Goal: Task Accomplishment & Management: Use online tool/utility

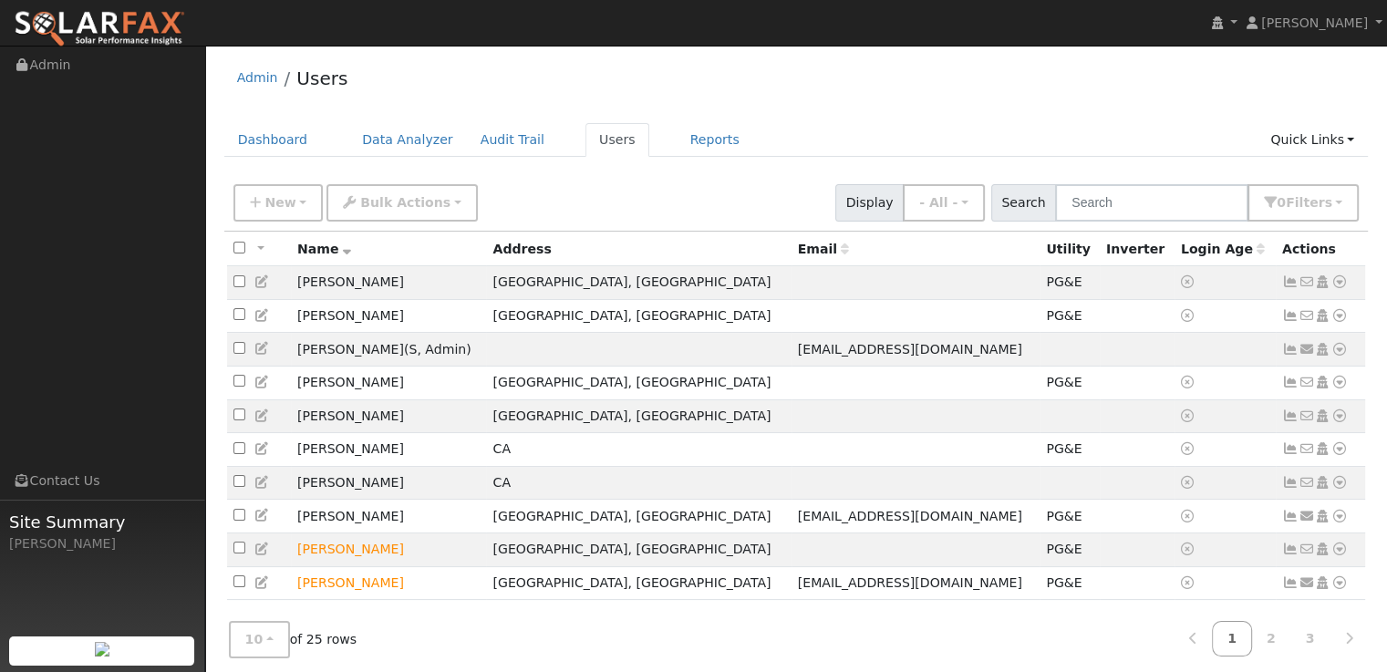
click at [1338, 489] on icon at bounding box center [1339, 482] width 16 height 13
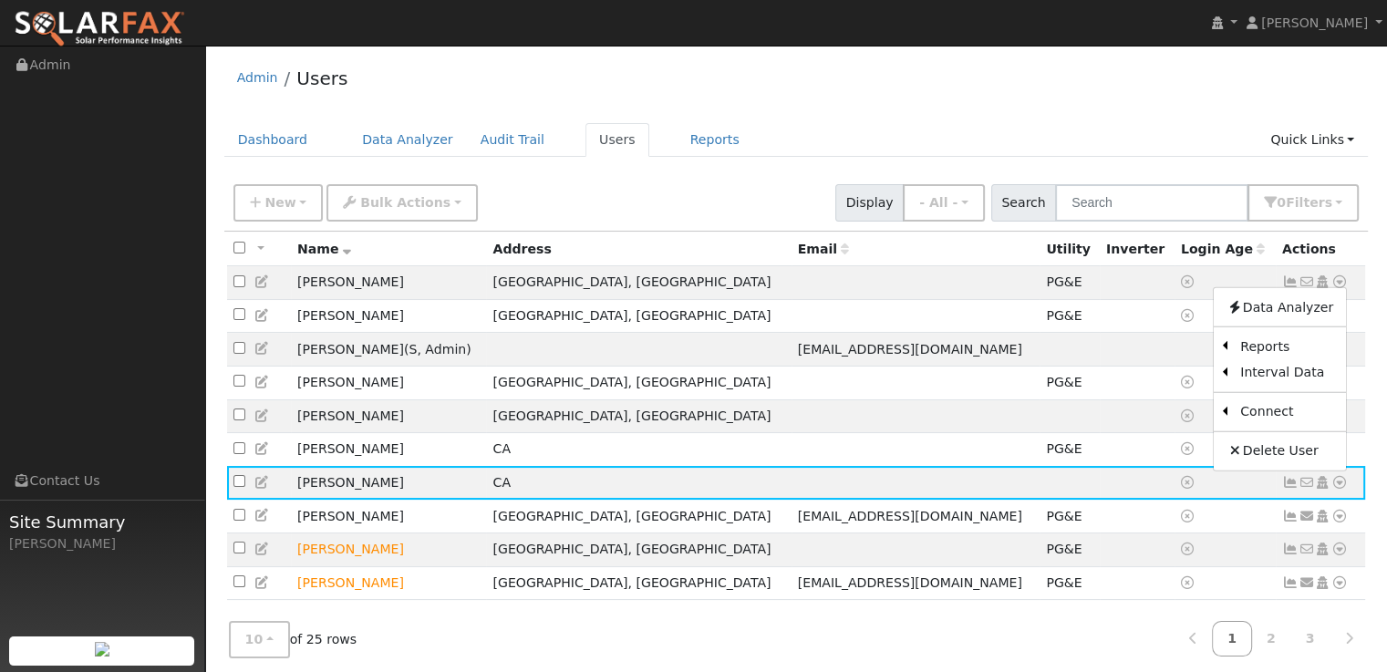
click at [0, 0] on link "Utility" at bounding box center [0, 0] width 0 height 0
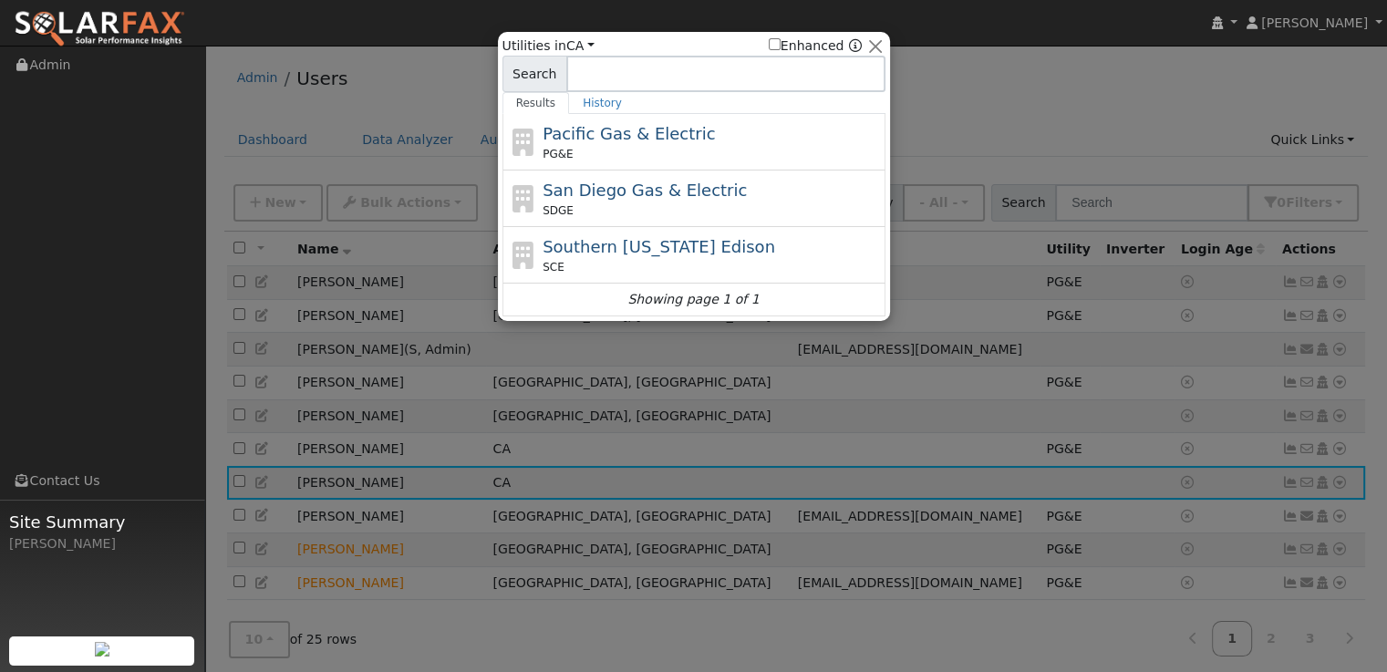
click at [717, 129] on div "Pacific Gas & Electric PG&E" at bounding box center [711, 141] width 338 height 41
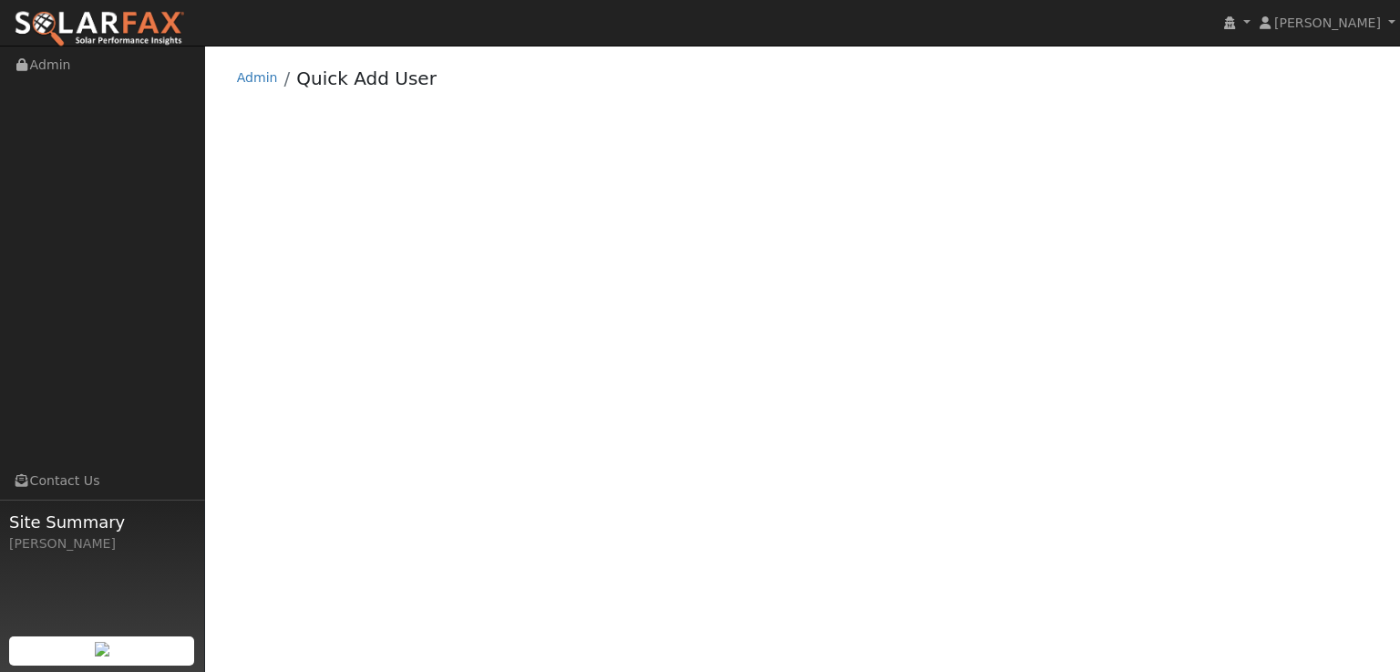
click at [258, 77] on link "Admin" at bounding box center [257, 77] width 41 height 15
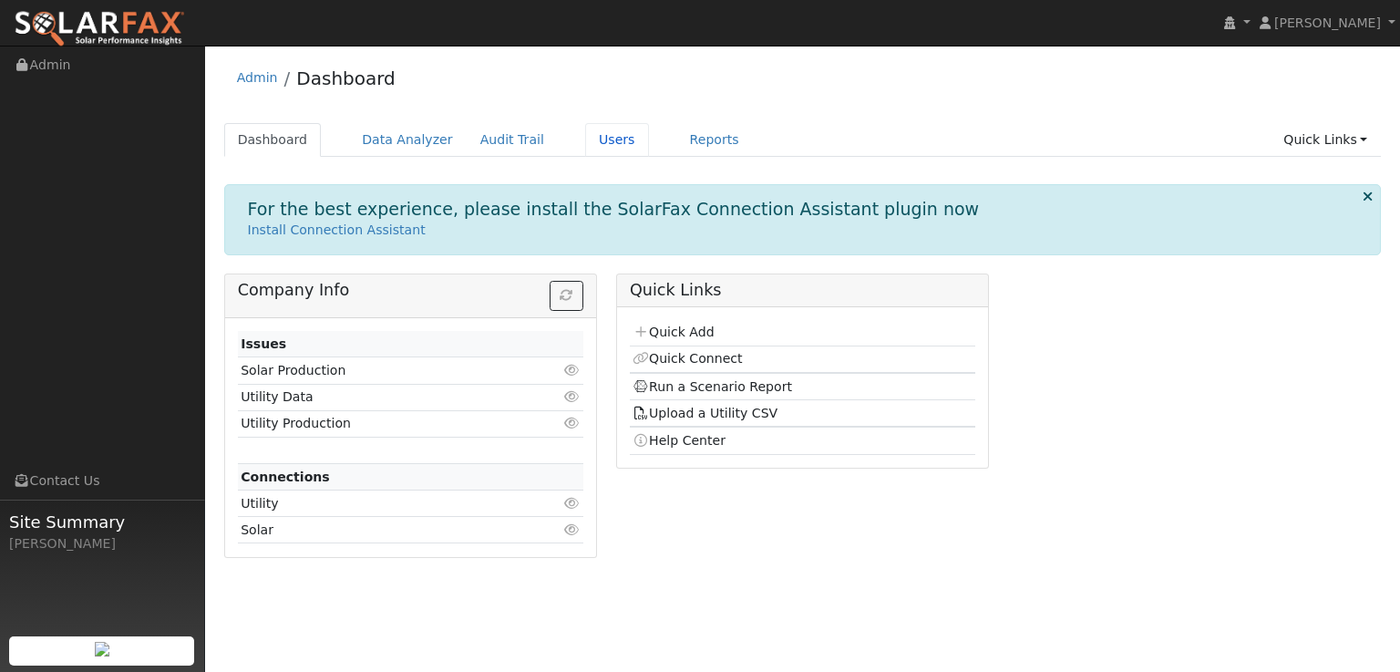
click at [585, 145] on link "Users" at bounding box center [617, 140] width 64 height 34
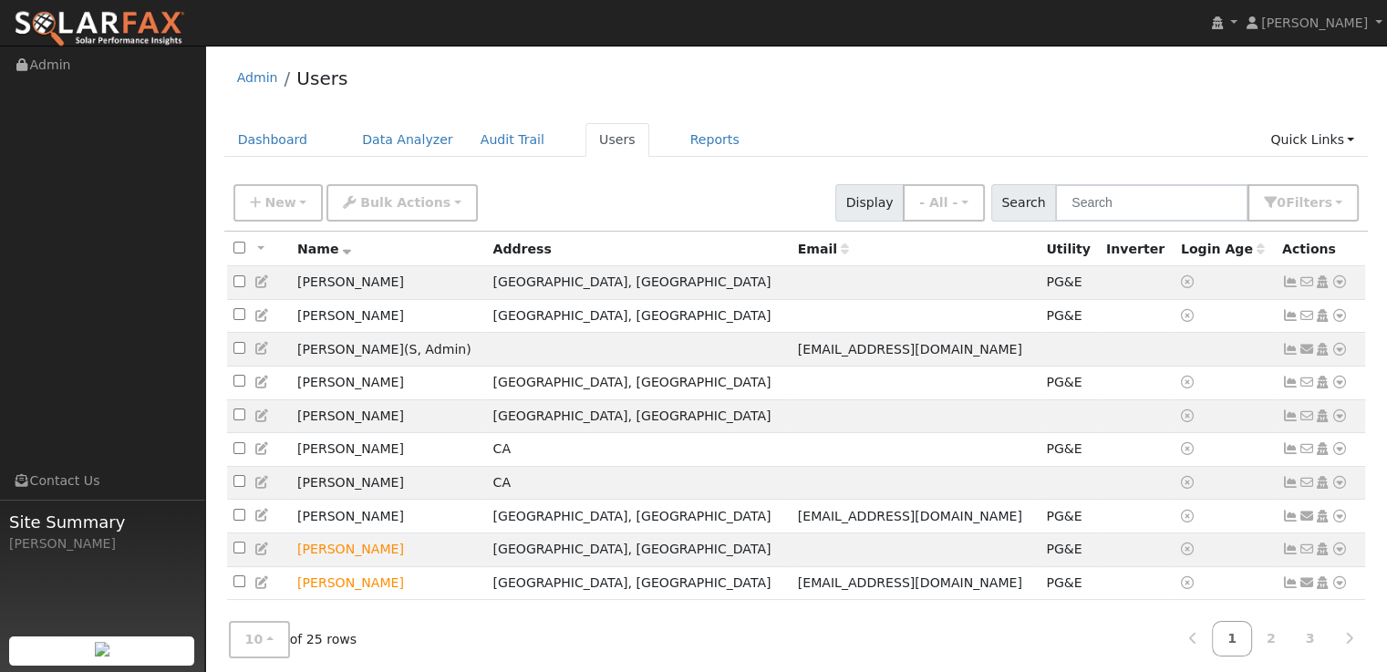
click at [1335, 489] on icon at bounding box center [1339, 482] width 16 height 13
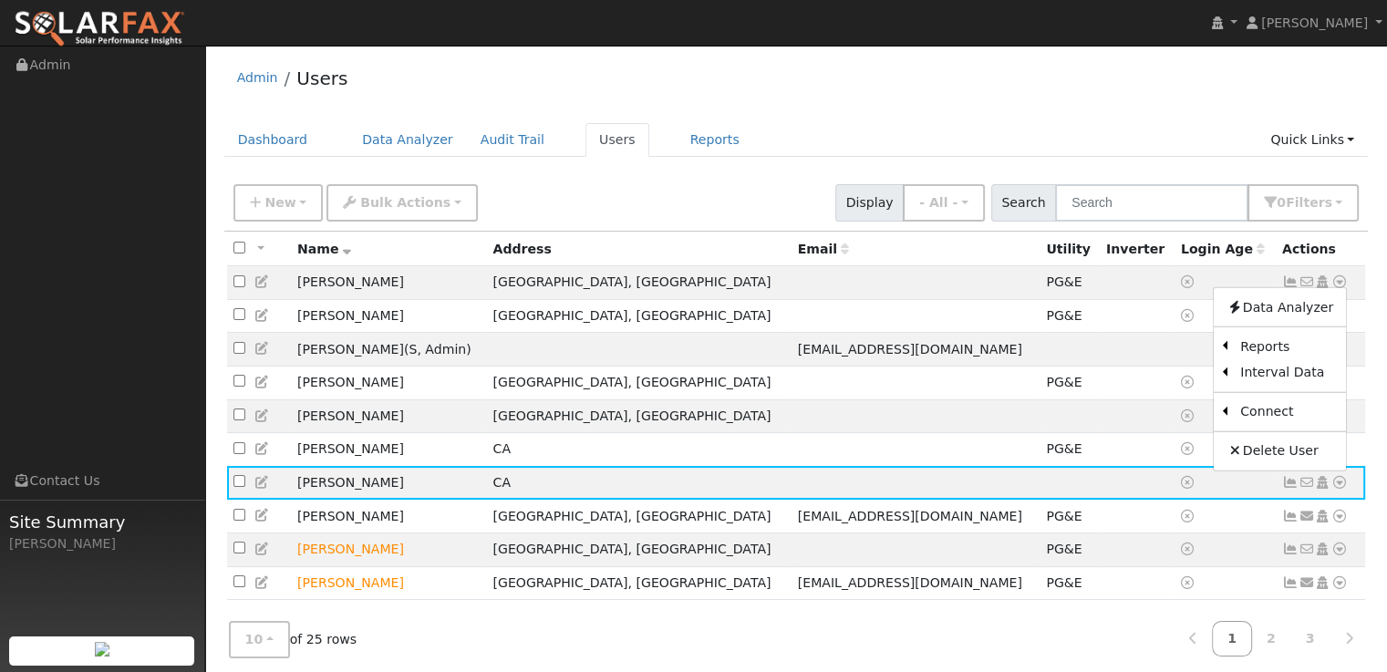
click at [0, 0] on link "Utility" at bounding box center [0, 0] width 0 height 0
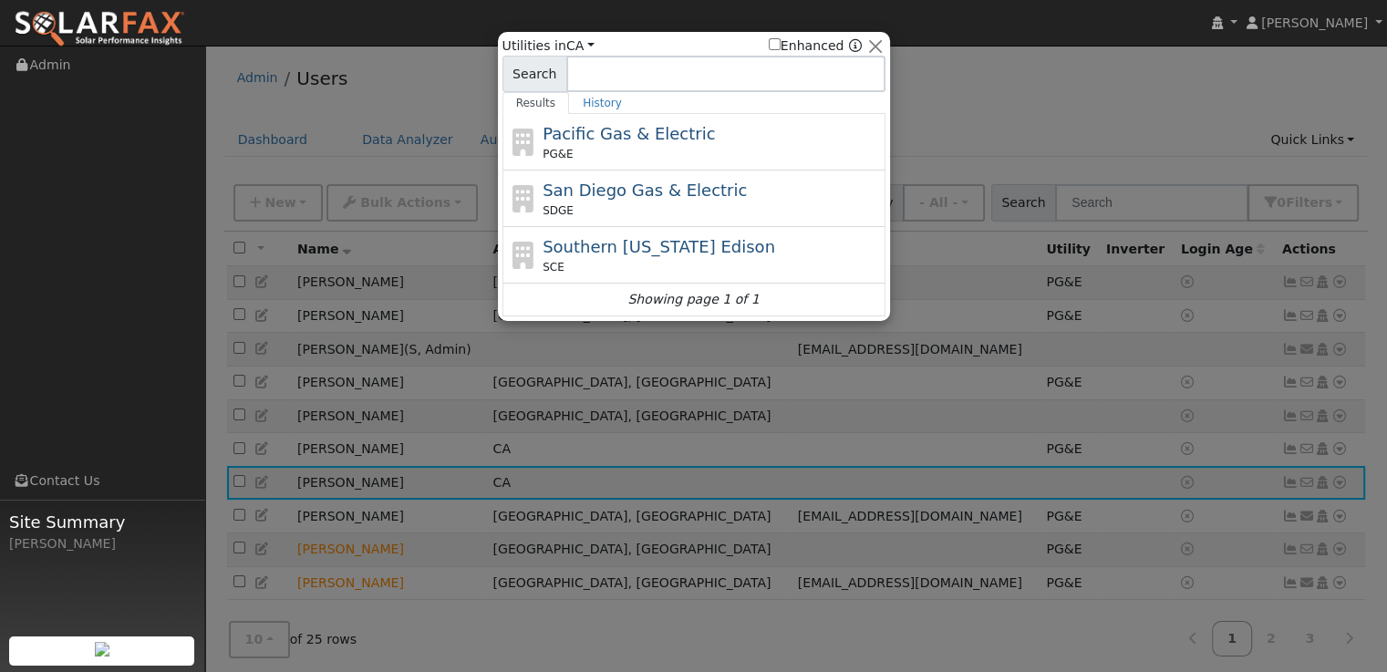
click at [645, 133] on span "Pacific Gas & Electric" at bounding box center [628, 133] width 172 height 19
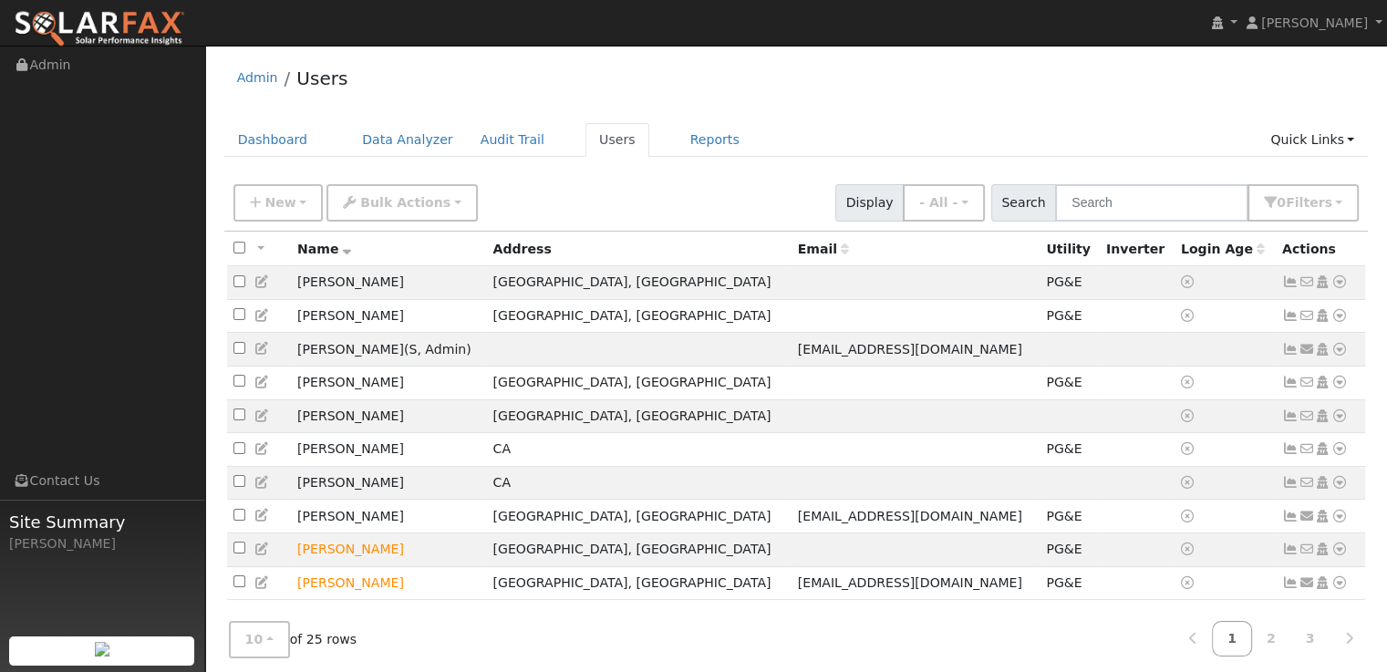
click at [1337, 489] on icon at bounding box center [1339, 482] width 16 height 13
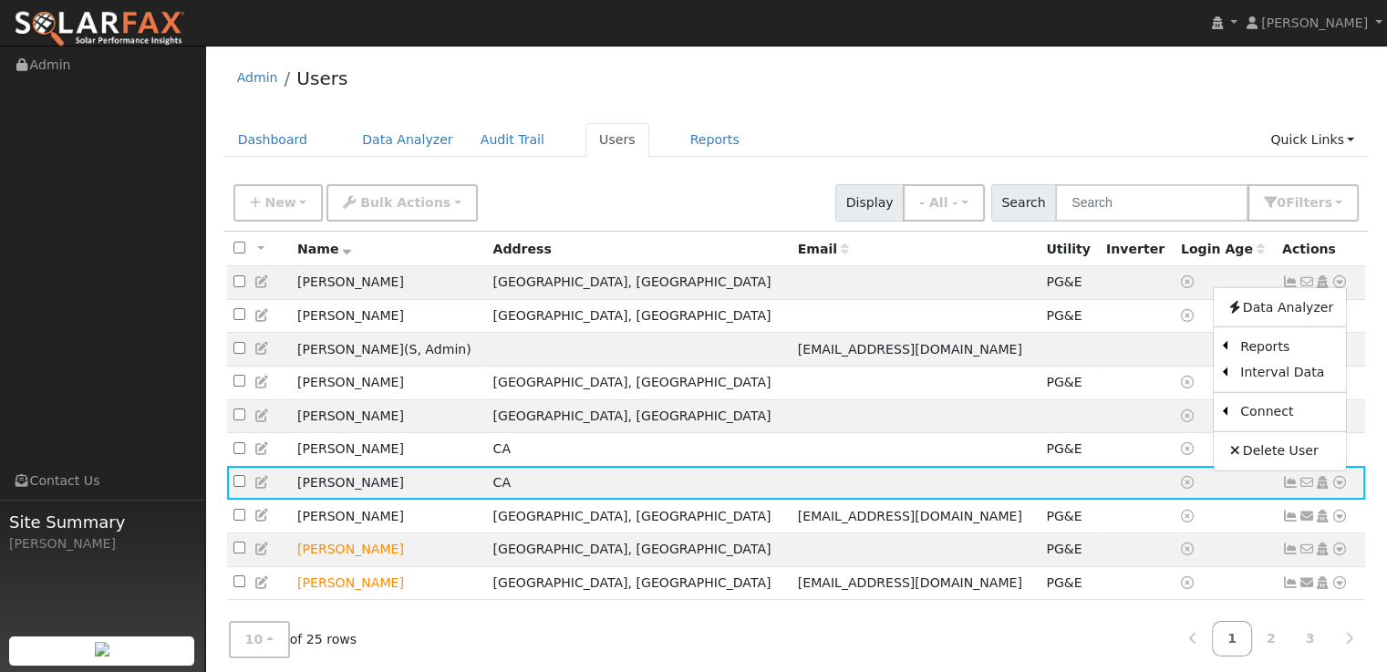
click at [0, 0] on link "Utility" at bounding box center [0, 0] width 0 height 0
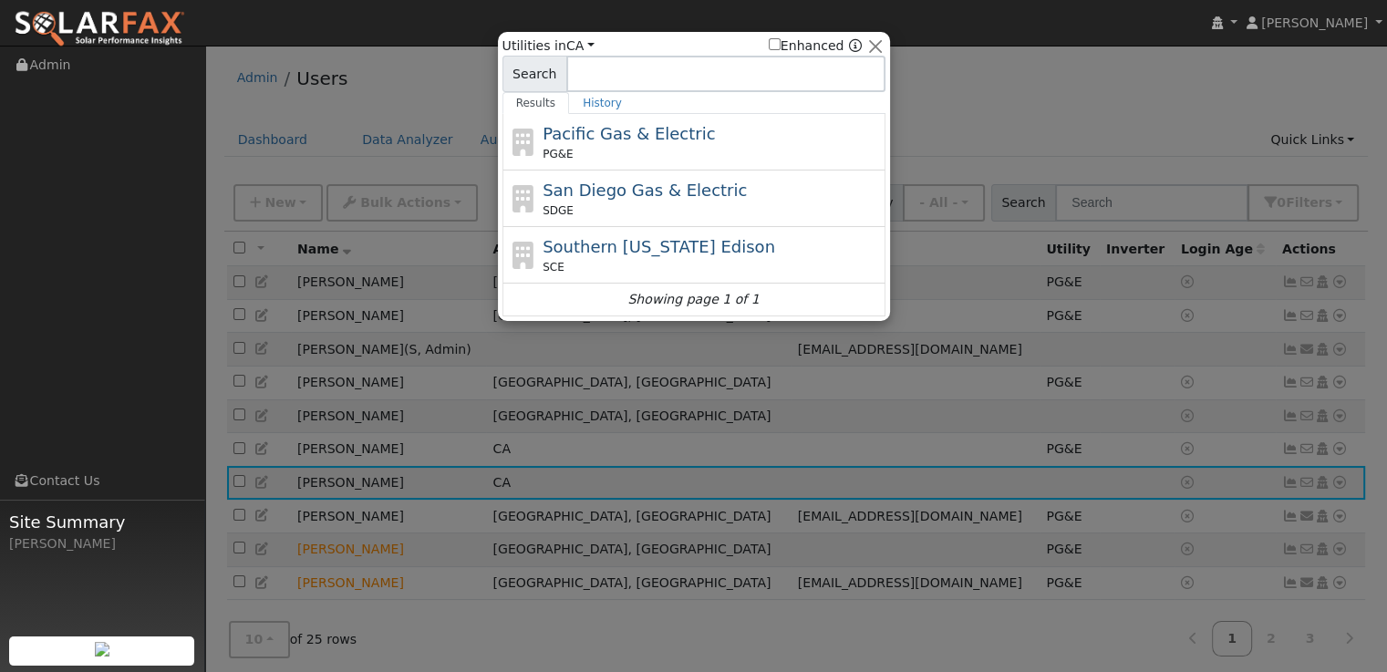
click at [751, 136] on div "Pacific Gas & Electric PG&E" at bounding box center [711, 141] width 338 height 41
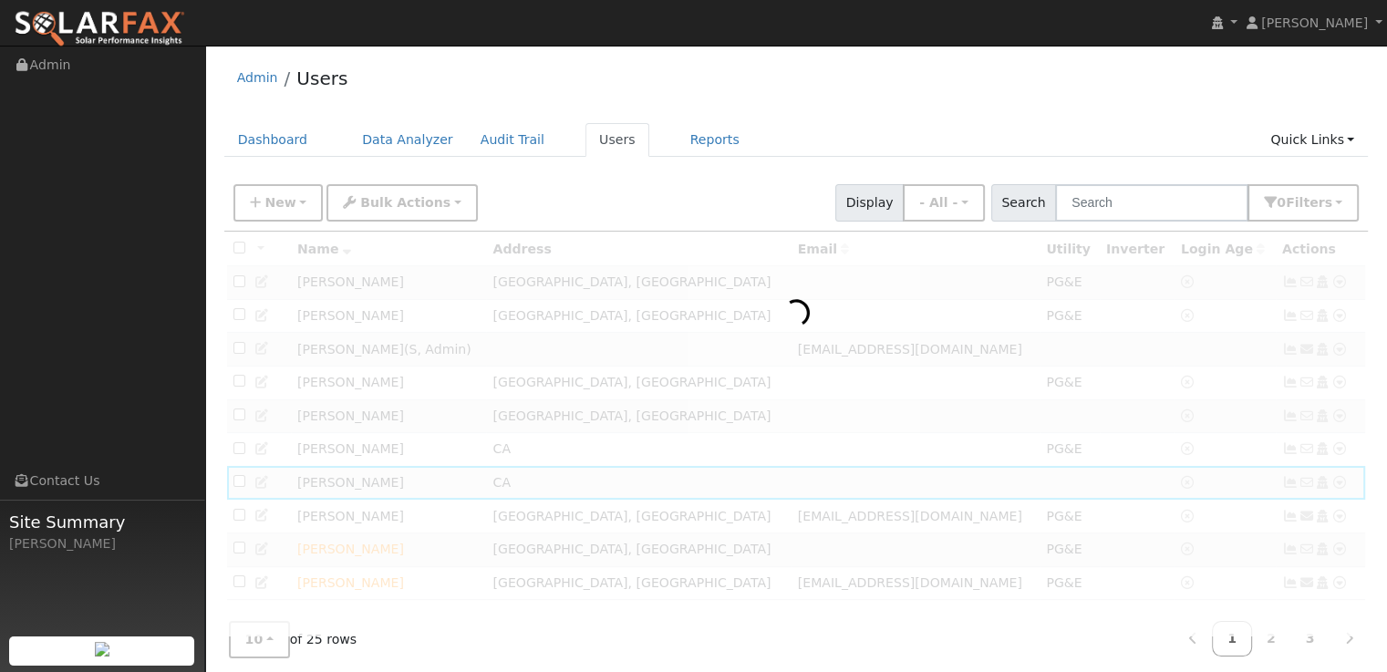
click at [90, 27] on img at bounding box center [99, 29] width 171 height 38
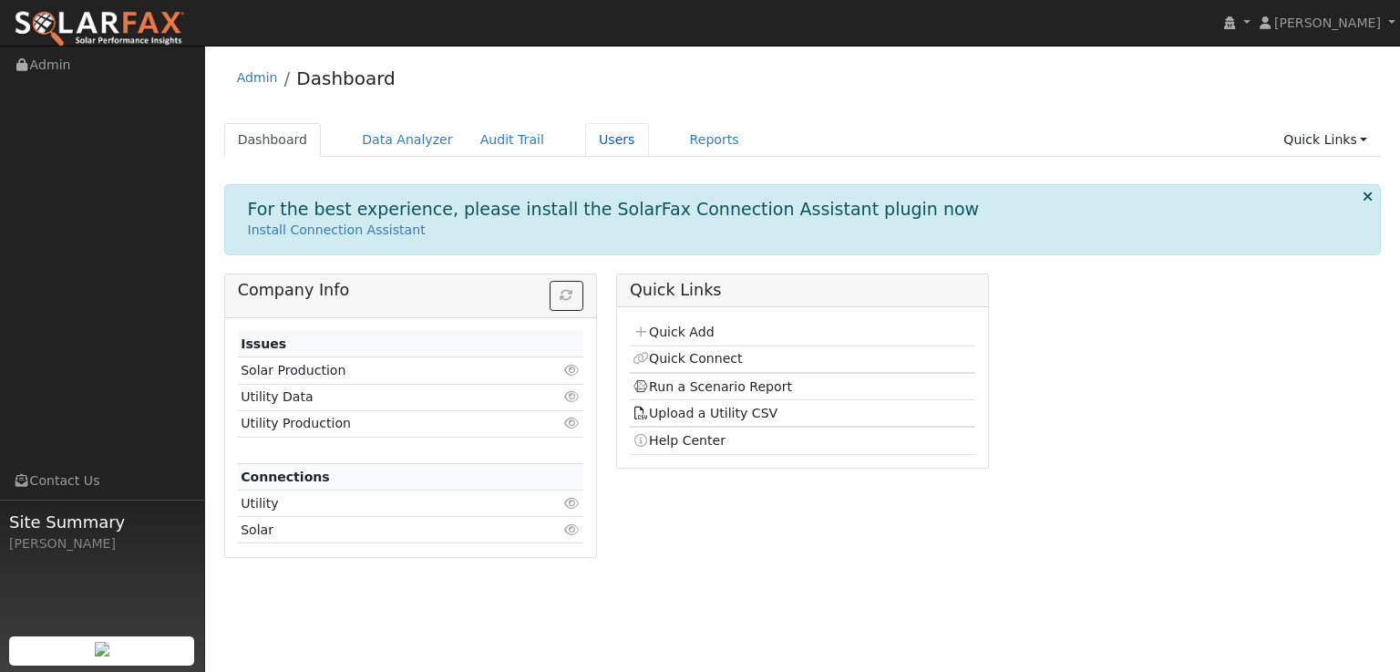
click at [585, 135] on link "Users" at bounding box center [617, 140] width 64 height 34
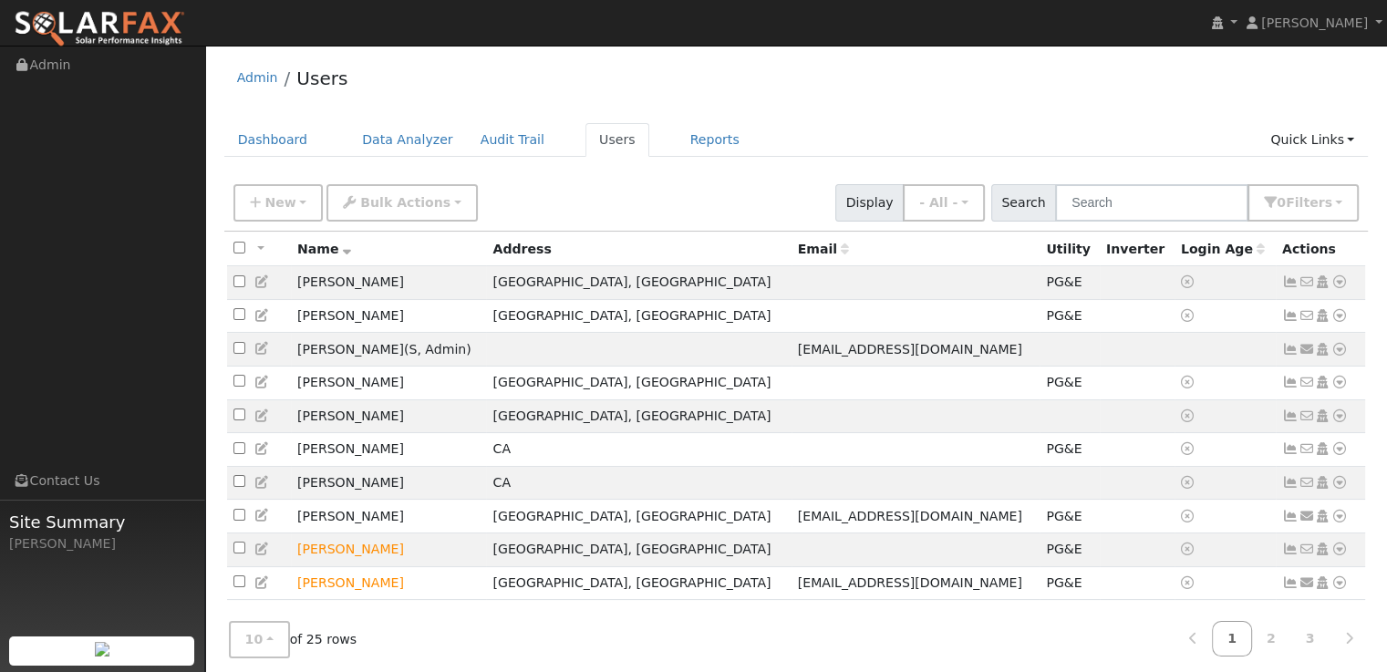
click at [1340, 489] on icon at bounding box center [1339, 482] width 16 height 13
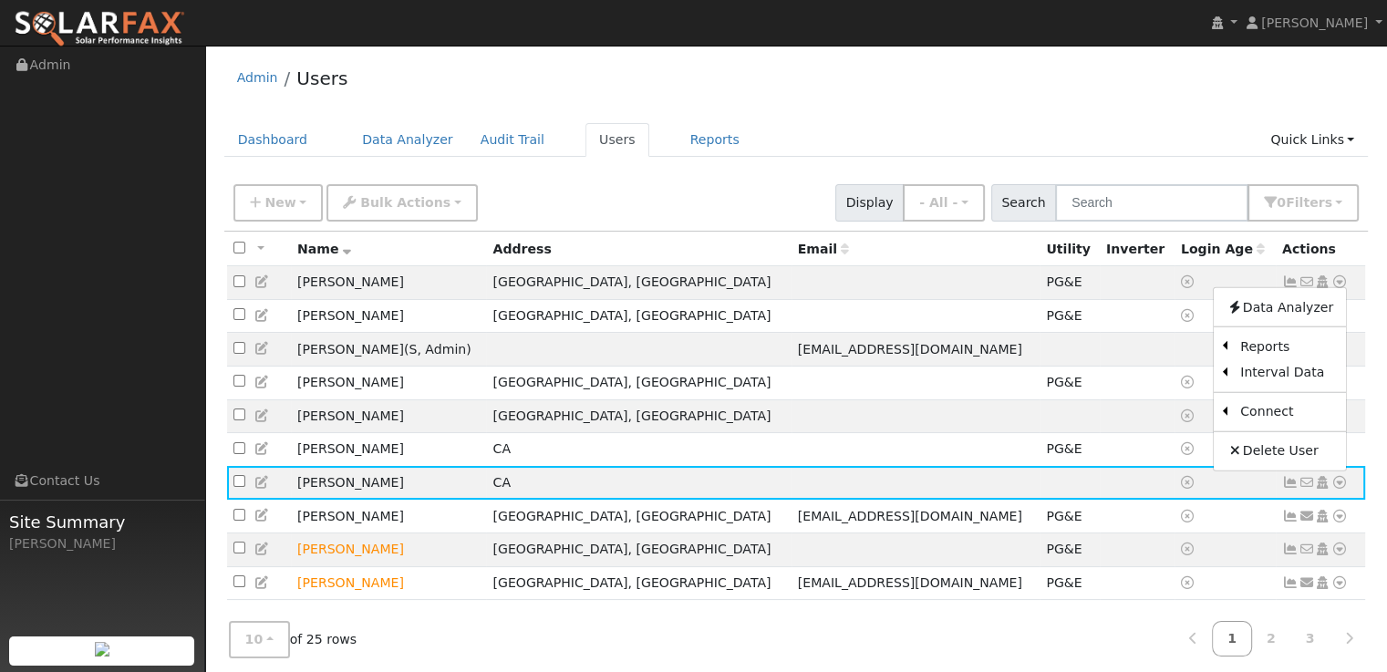
click at [0, 0] on link "Utility" at bounding box center [0, 0] width 0 height 0
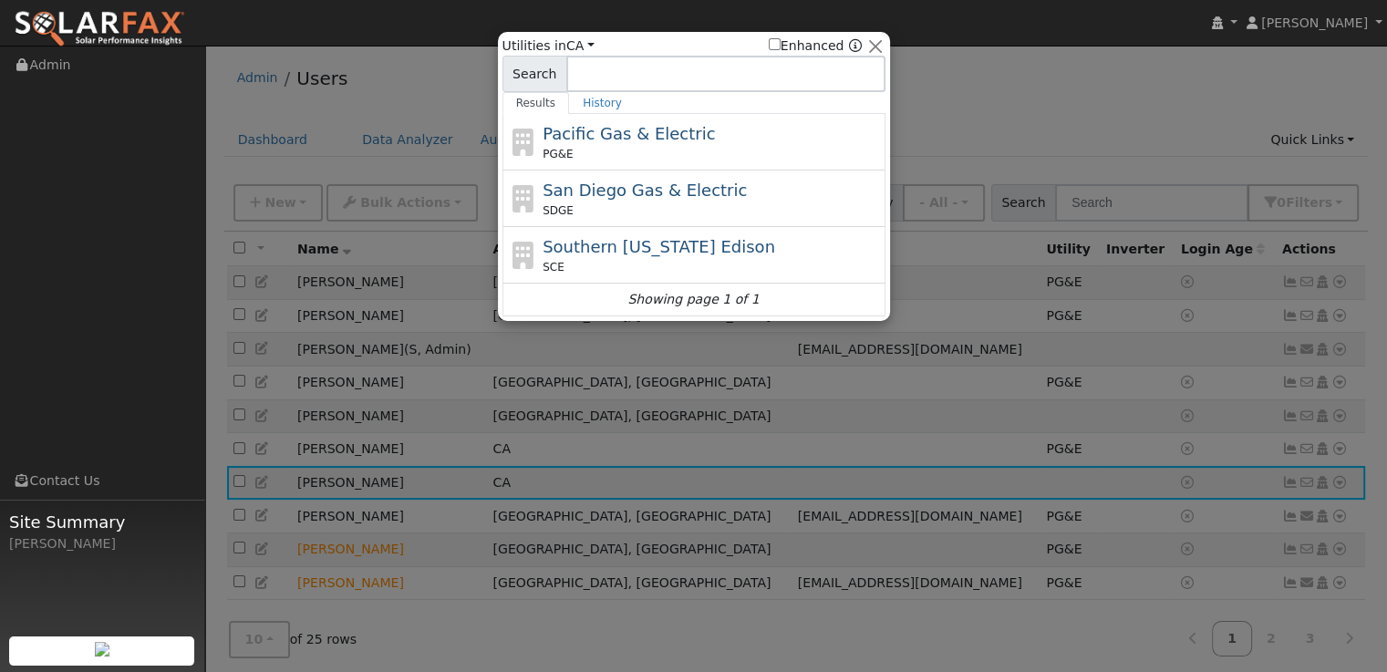
click at [629, 134] on span "Pacific Gas & Electric" at bounding box center [628, 133] width 172 height 19
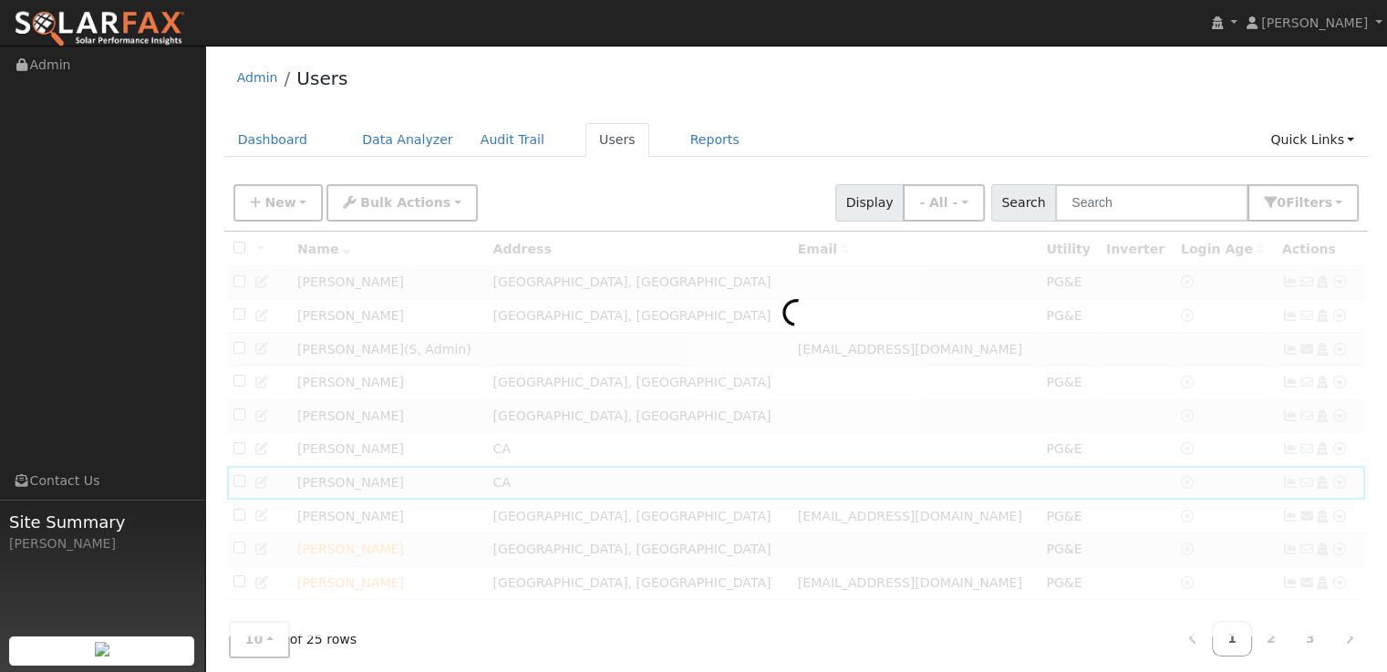
click at [585, 143] on link "Users" at bounding box center [617, 140] width 64 height 34
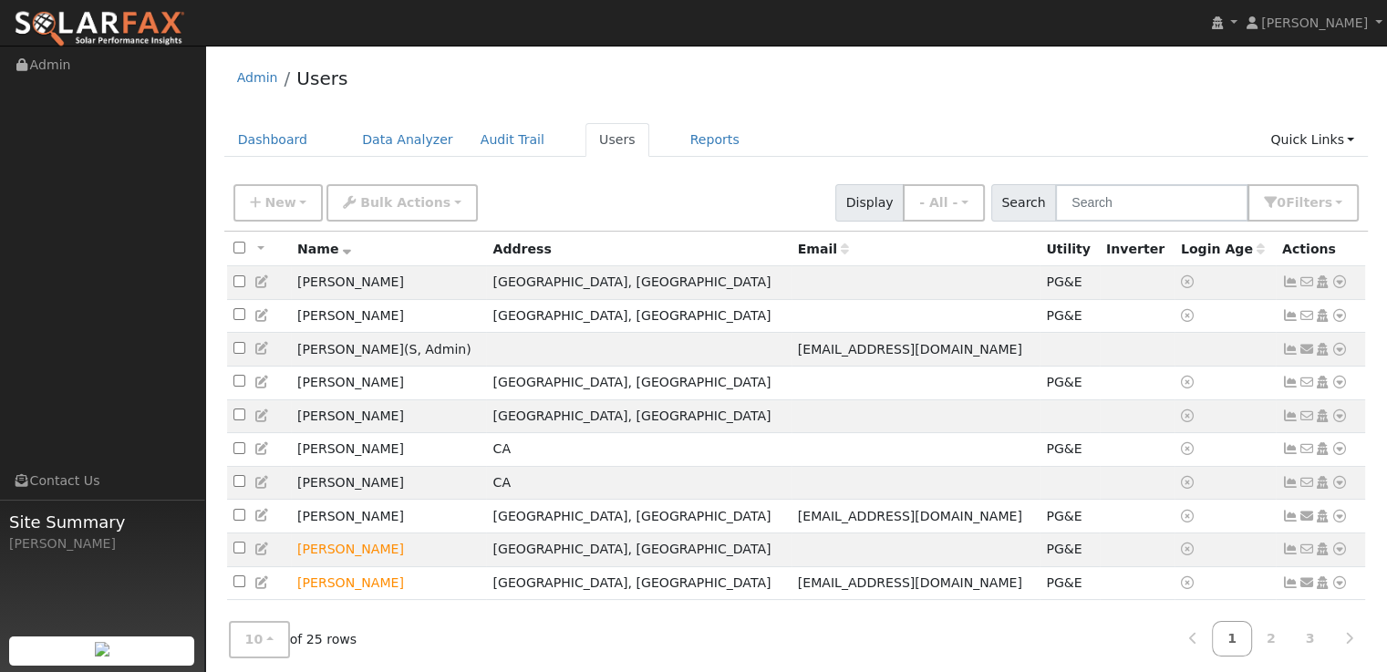
click at [1338, 489] on icon at bounding box center [1339, 482] width 16 height 13
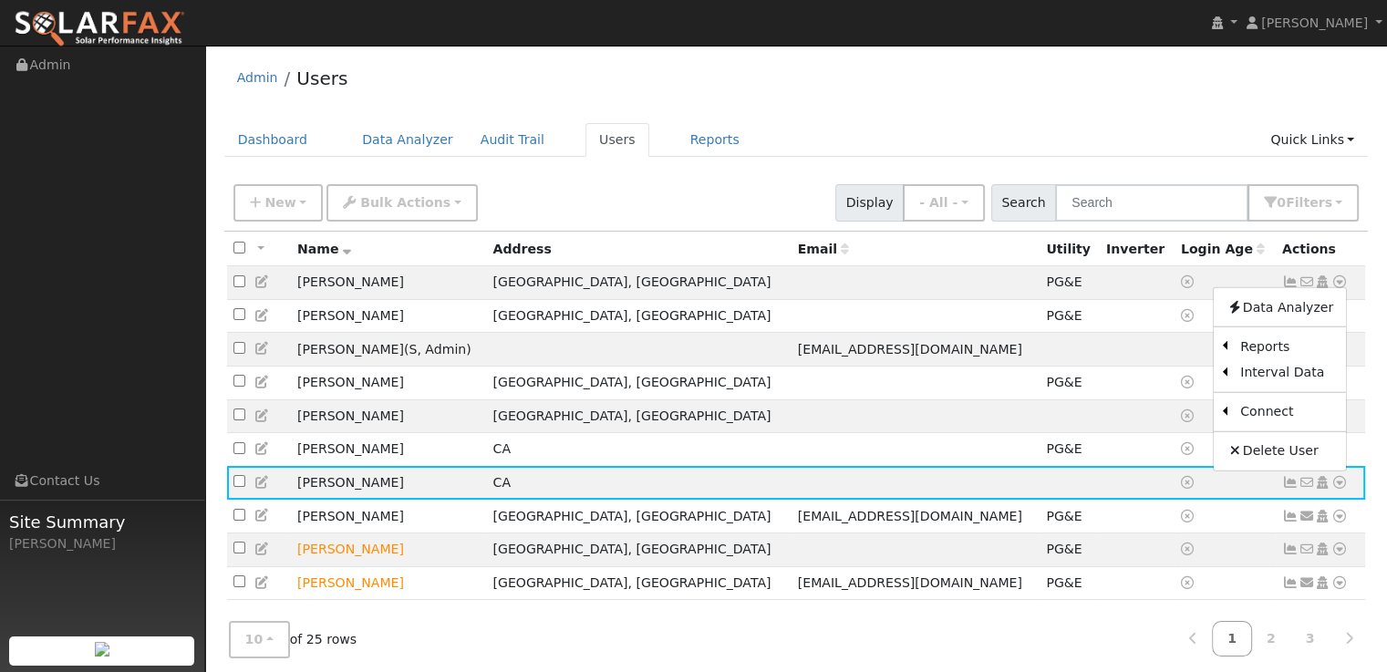
click at [1281, 320] on link "Data Analyzer" at bounding box center [1279, 307] width 132 height 26
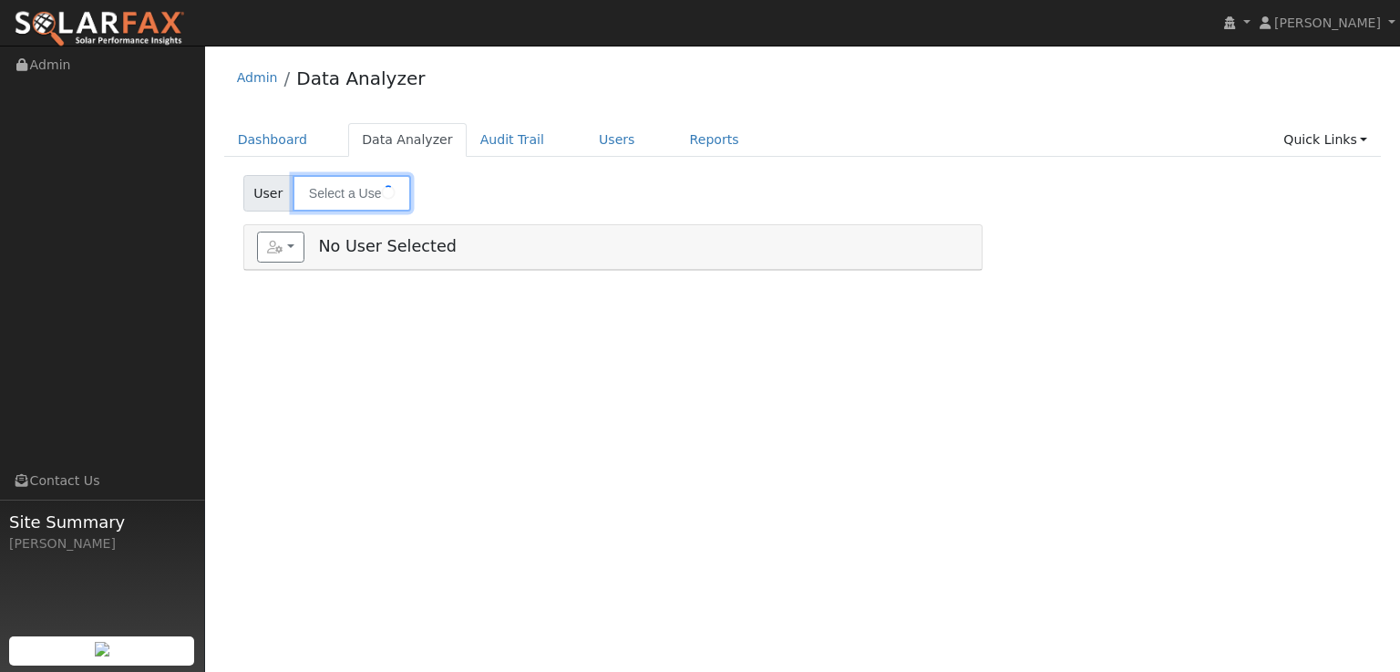
type input "[PERSON_NAME]"
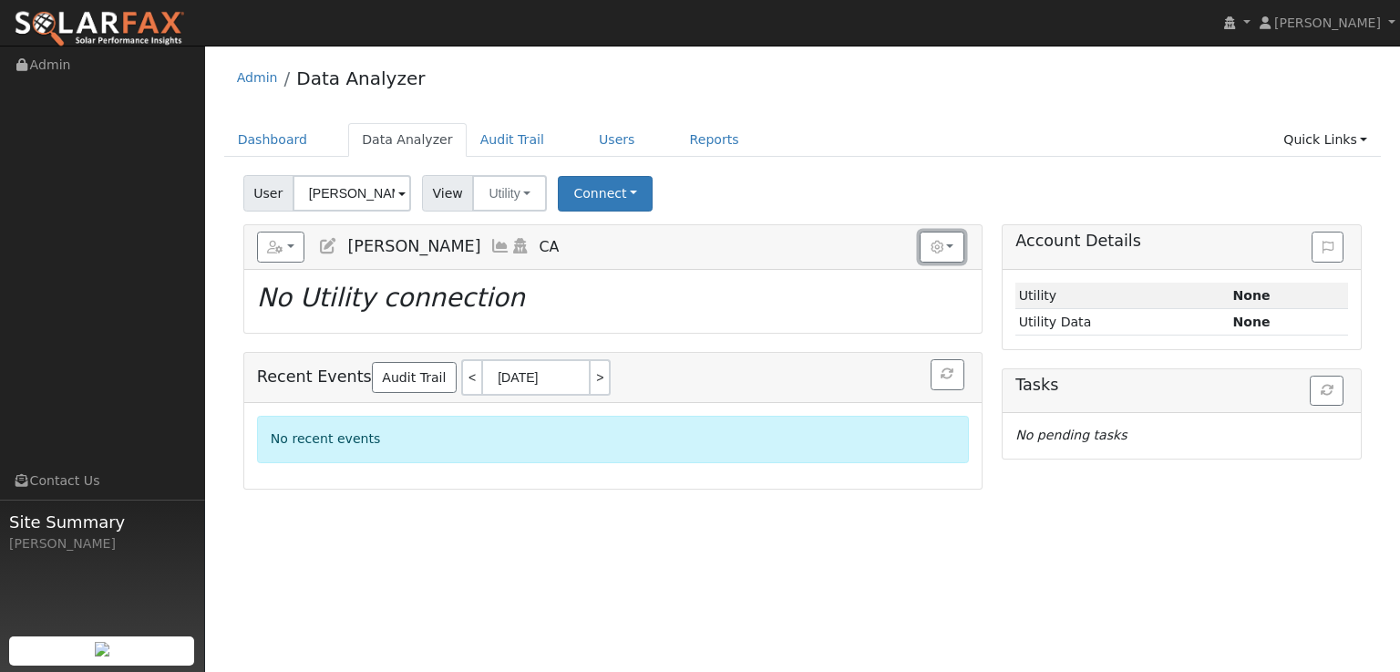
click at [954, 247] on button "button" at bounding box center [942, 247] width 45 height 31
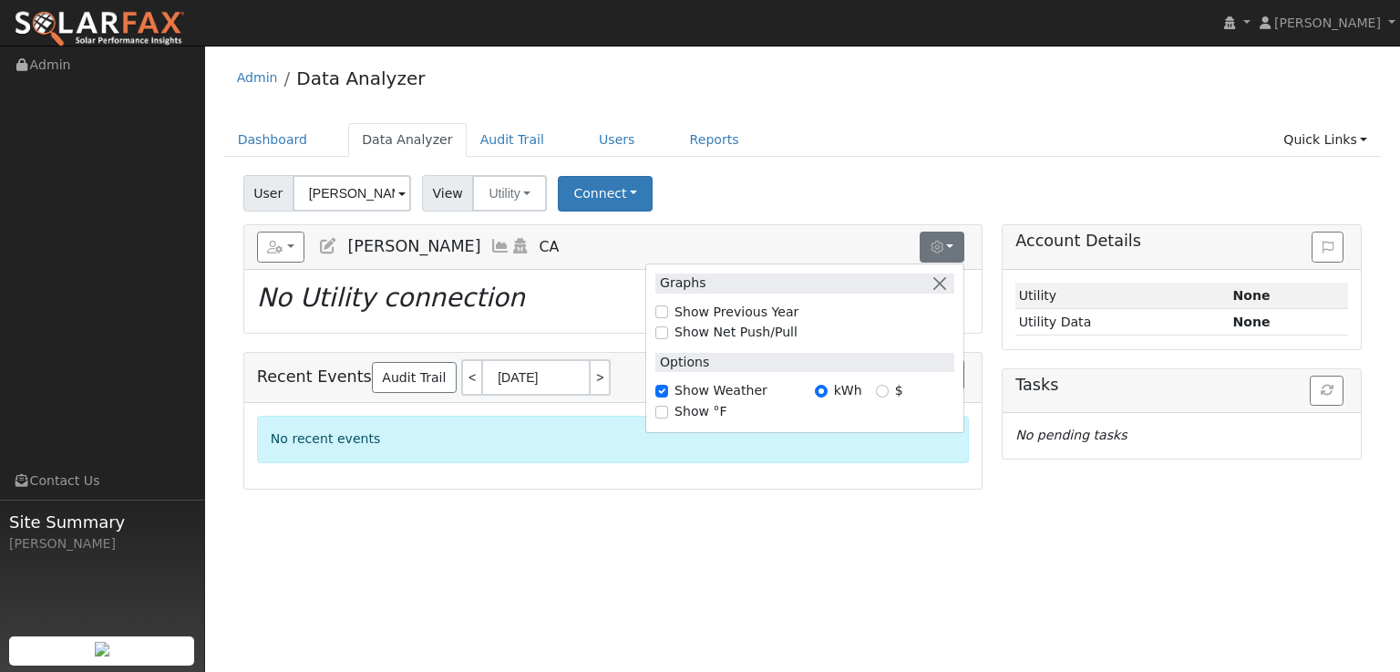
click at [835, 172] on div "User Joe Hasen Account Default Account Default Account CA 95672 Primary Account…" at bounding box center [803, 190] width 1126 height 43
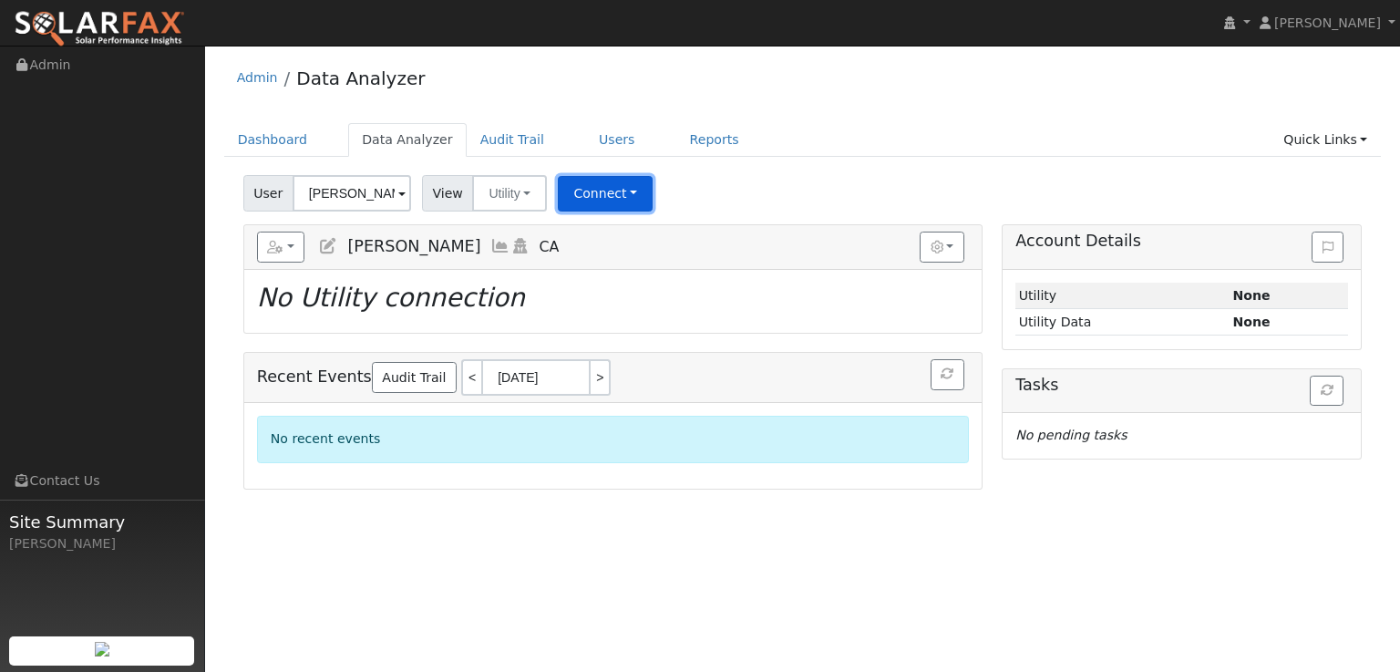
click at [600, 196] on button "Connect" at bounding box center [605, 194] width 95 height 36
click at [642, 231] on link "Select a Provider" at bounding box center [631, 234] width 142 height 26
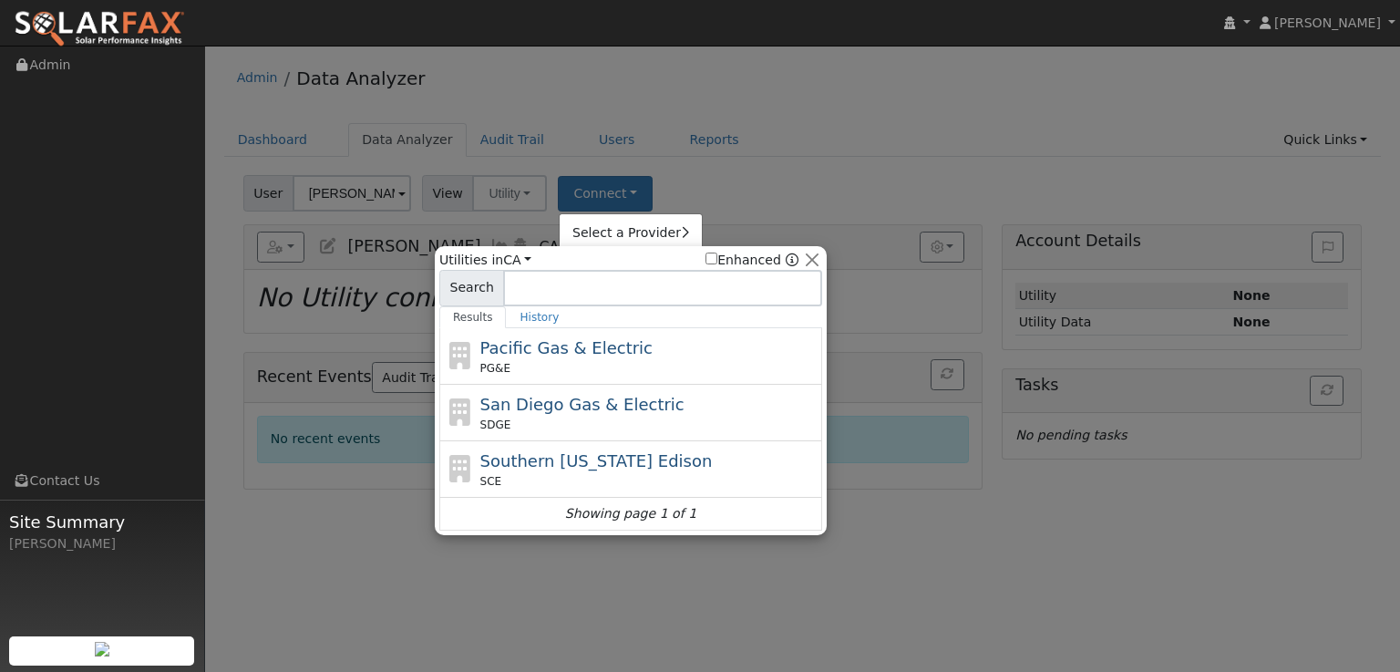
click at [608, 358] on div "Pacific Gas & Electric PG&E" at bounding box center [649, 355] width 338 height 41
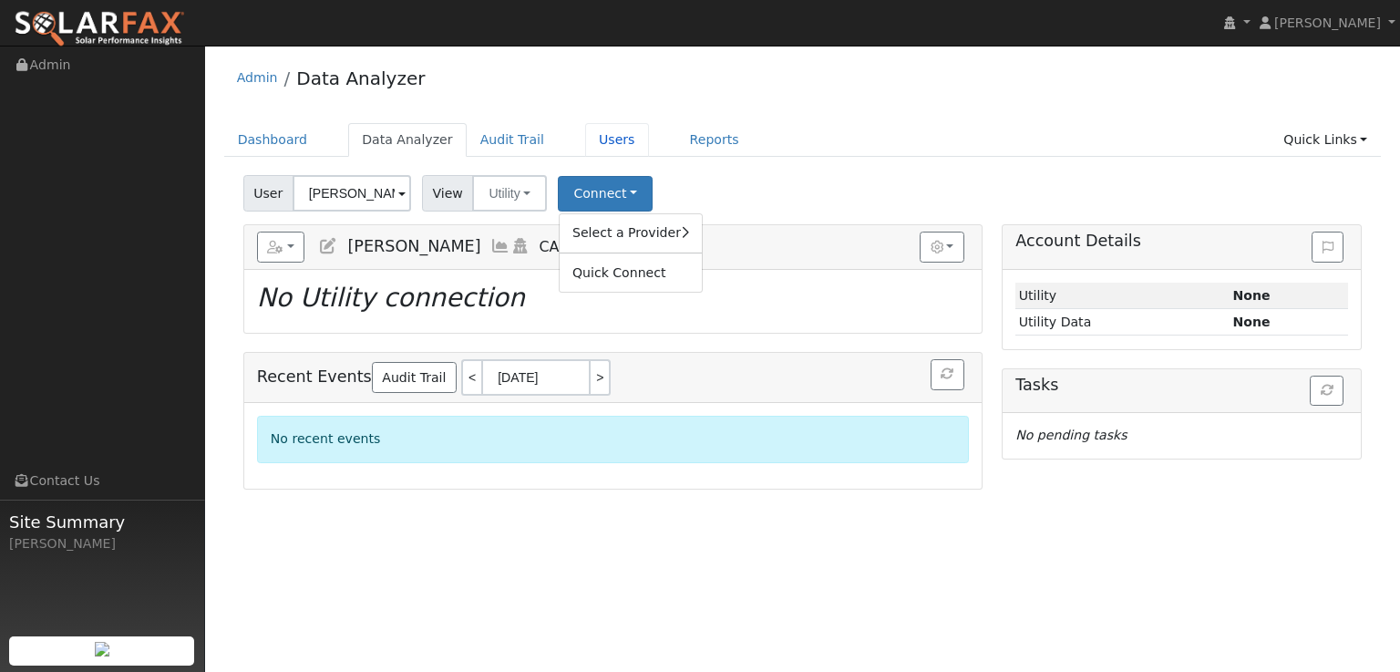
click at [589, 139] on link "Users" at bounding box center [617, 140] width 64 height 34
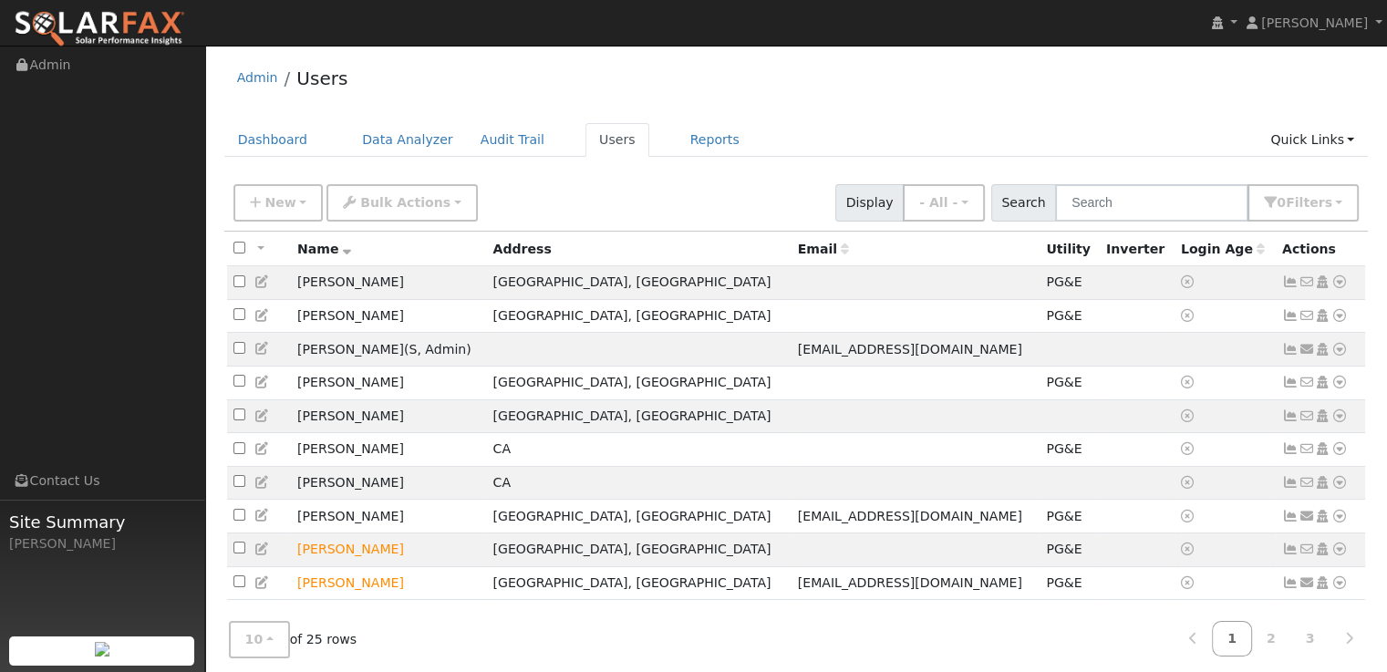
click at [1331, 489] on icon at bounding box center [1339, 482] width 16 height 13
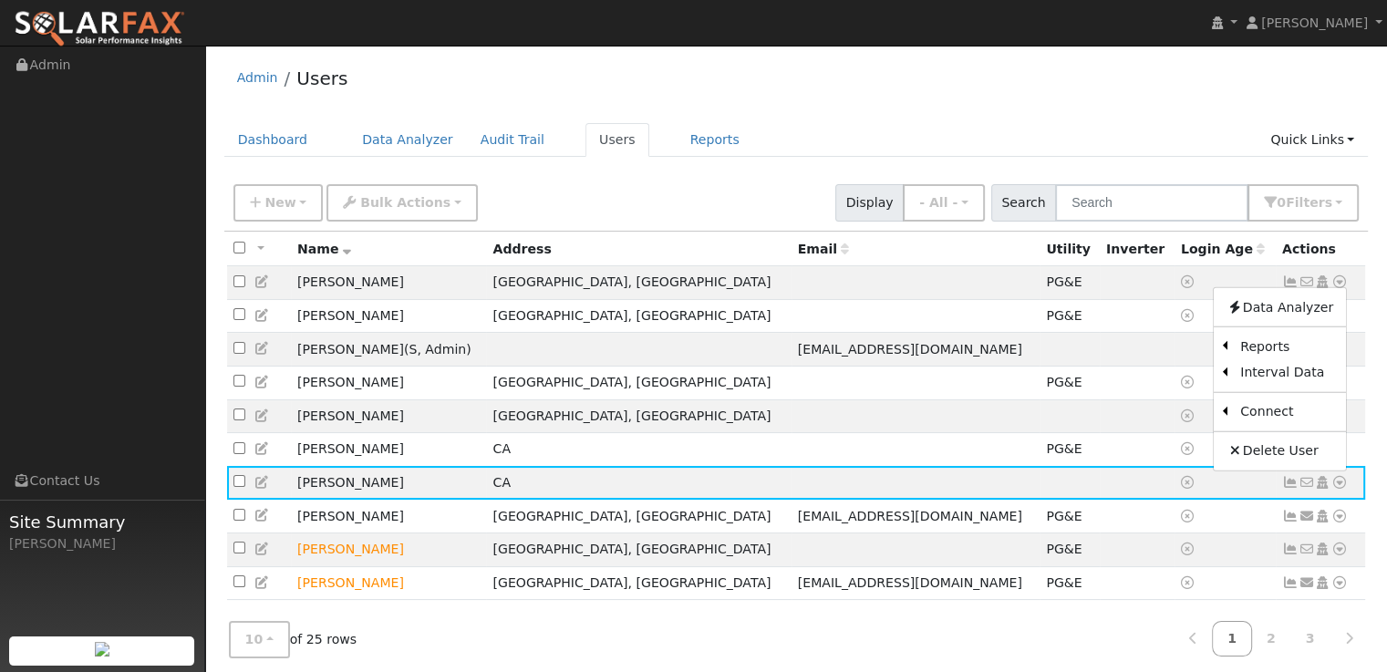
click at [0, 0] on link "Utility" at bounding box center [0, 0] width 0 height 0
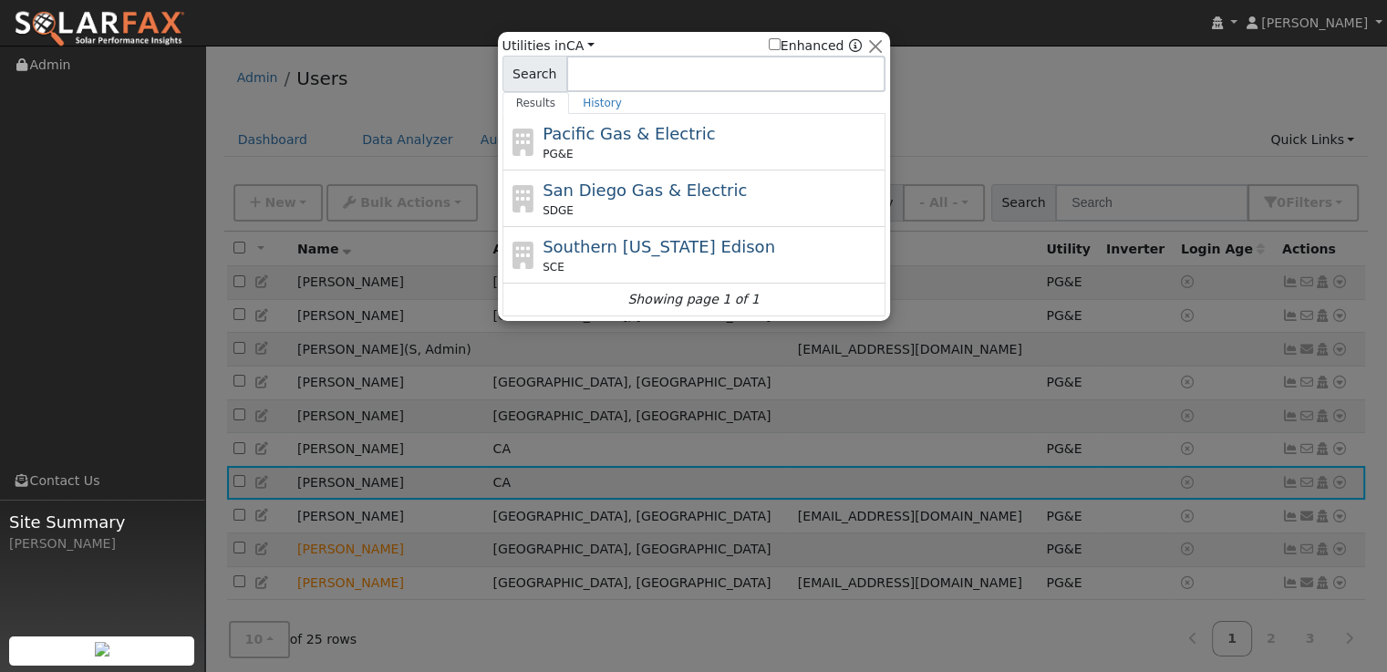
click at [633, 140] on span "Pacific Gas & Electric" at bounding box center [628, 133] width 172 height 19
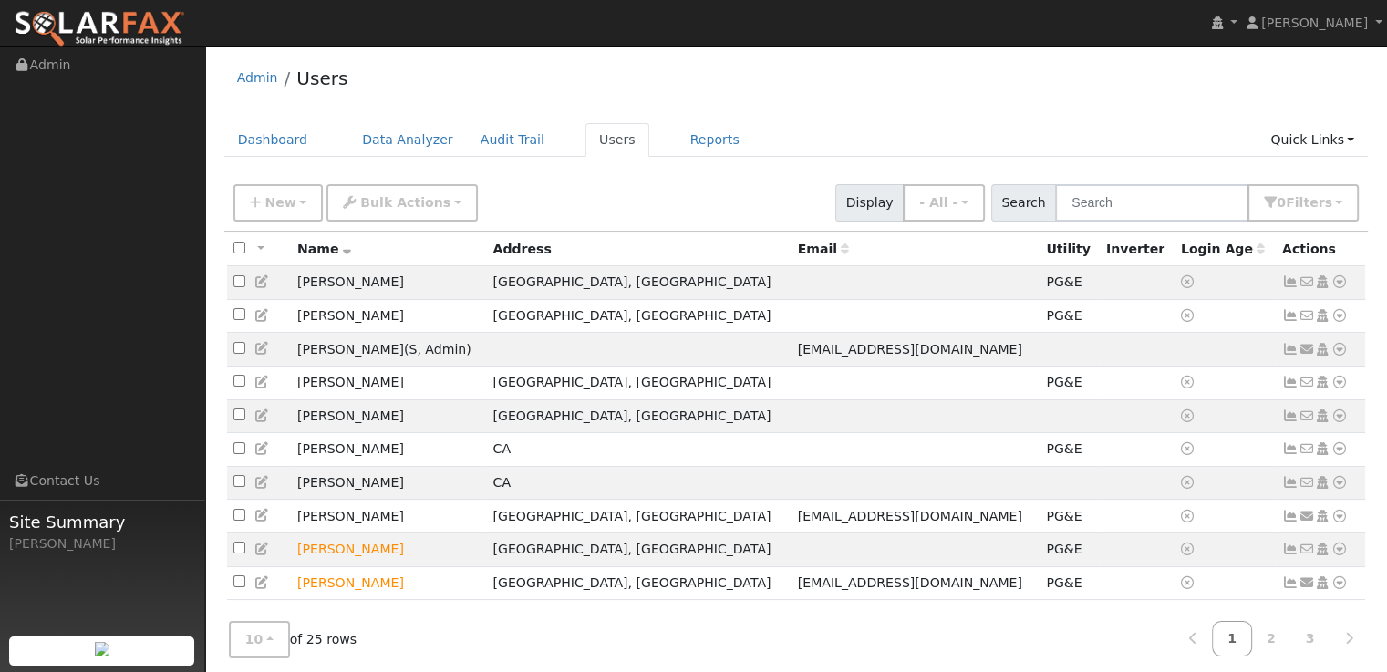
click at [1337, 486] on icon at bounding box center [1339, 482] width 16 height 13
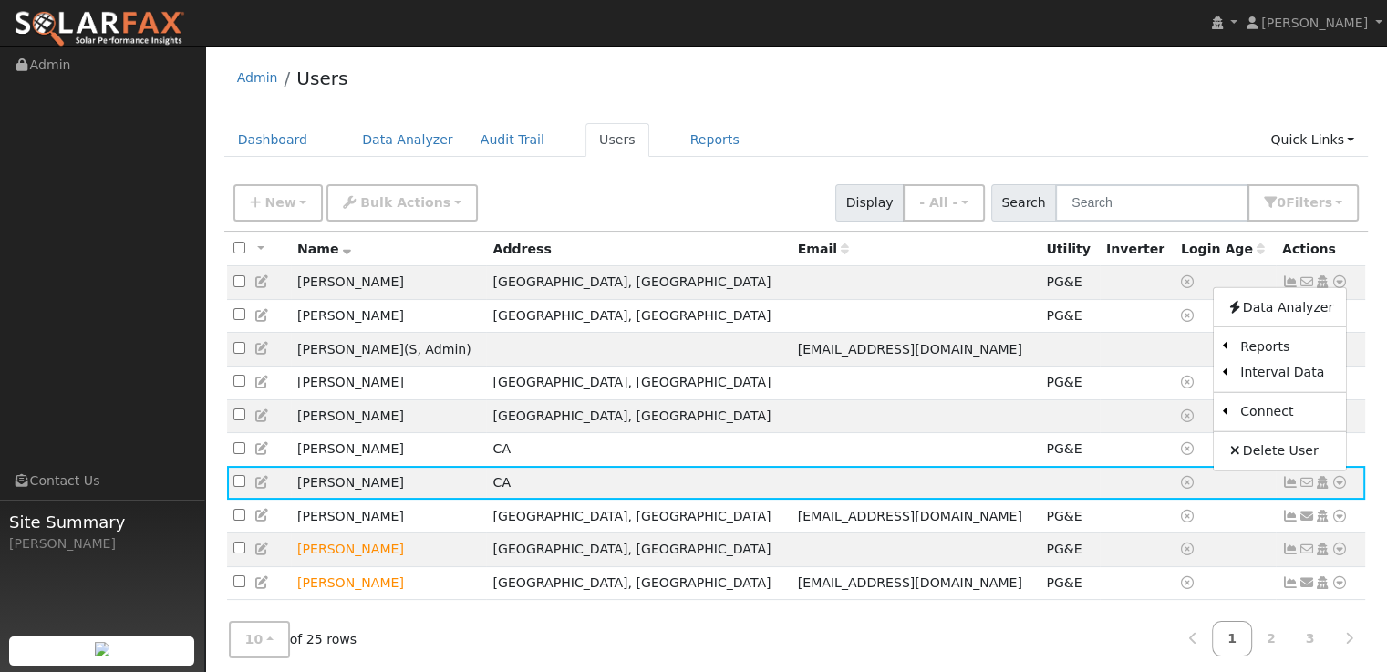
click at [0, 0] on link "Utility" at bounding box center [0, 0] width 0 height 0
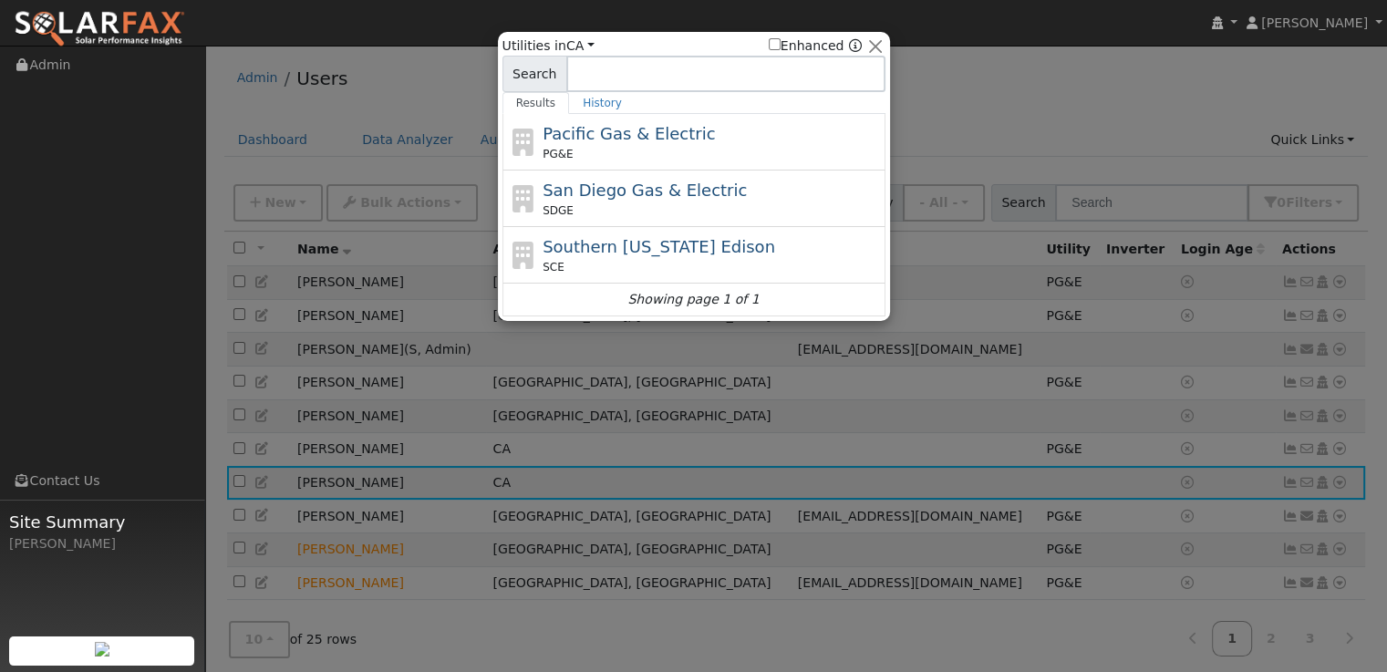
click at [700, 133] on div "Pacific Gas & Electric PG&E" at bounding box center [711, 141] width 338 height 41
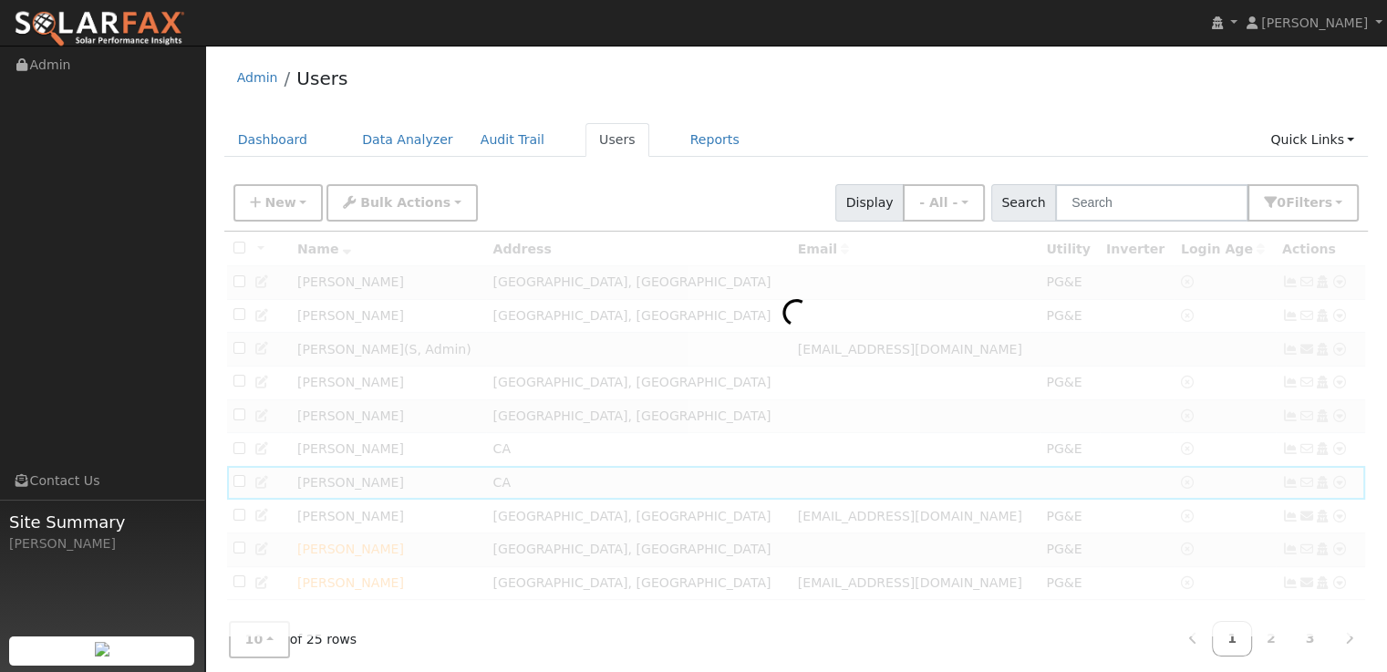
click at [412, 502] on div at bounding box center [796, 433] width 1144 height 403
